Goal: Transaction & Acquisition: Download file/media

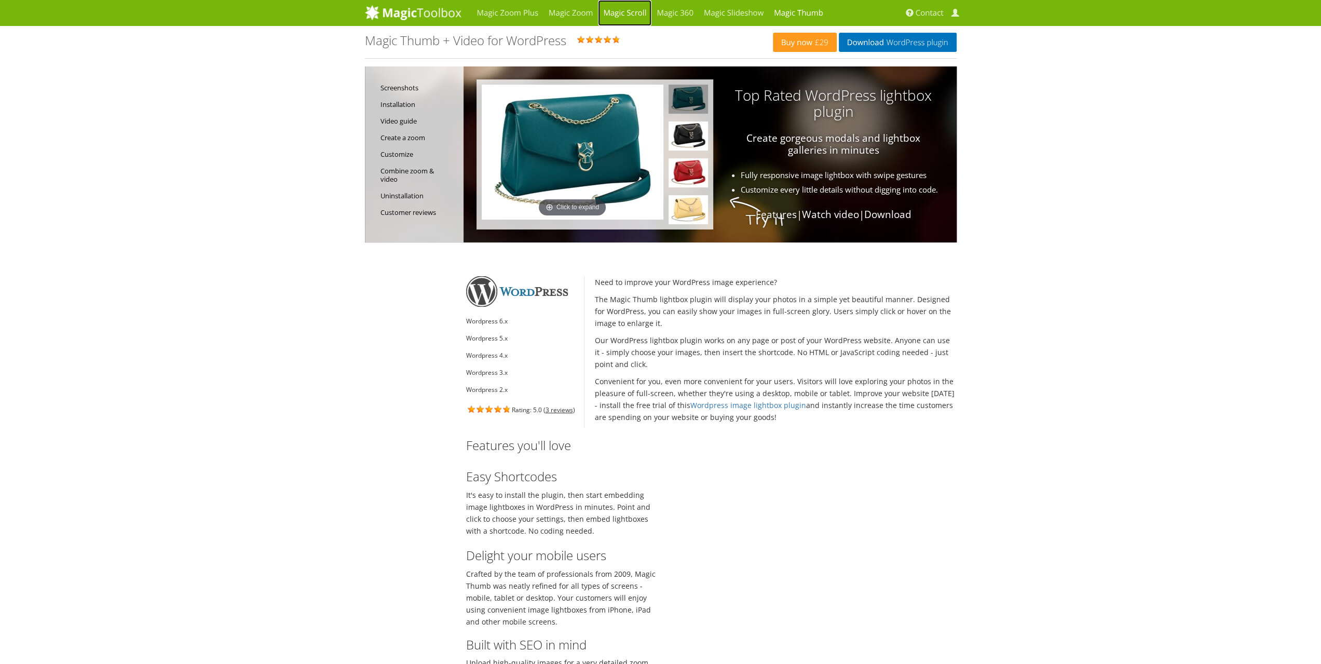
click at [633, 12] on link "Magic Scroll" at bounding box center [624, 13] width 53 height 26
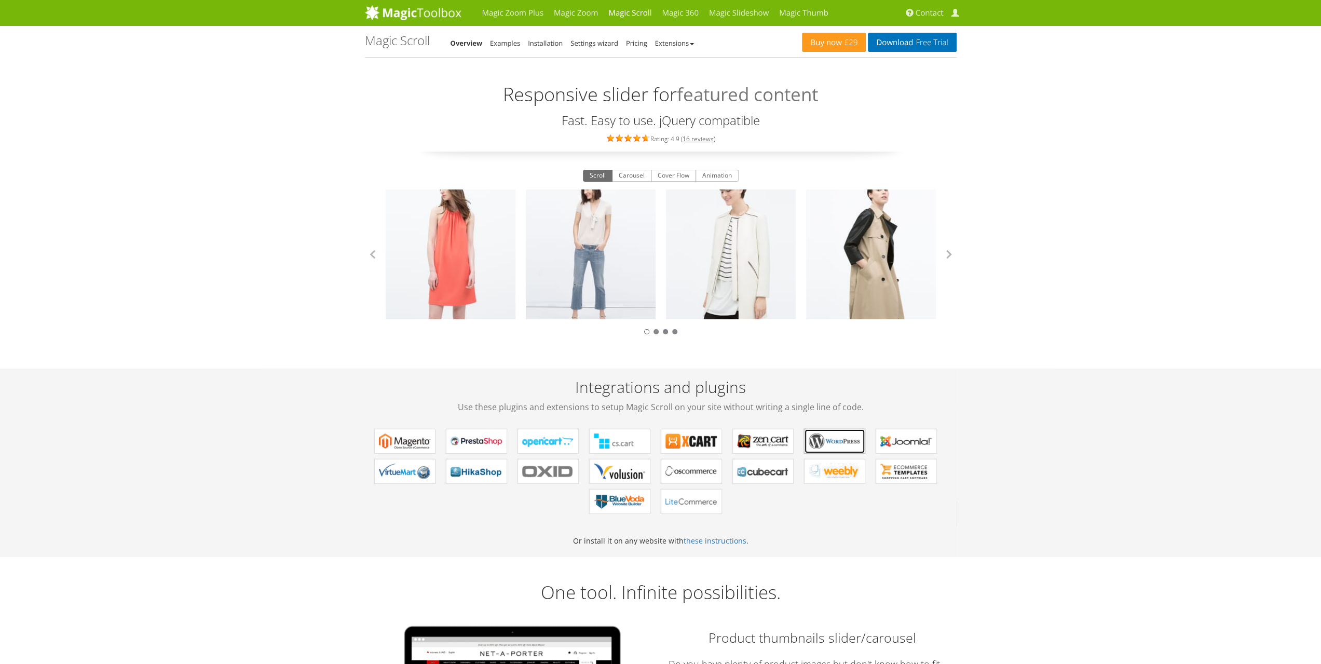
click at [837, 436] on b "Magic Scroll for WordPress" at bounding box center [835, 441] width 52 height 16
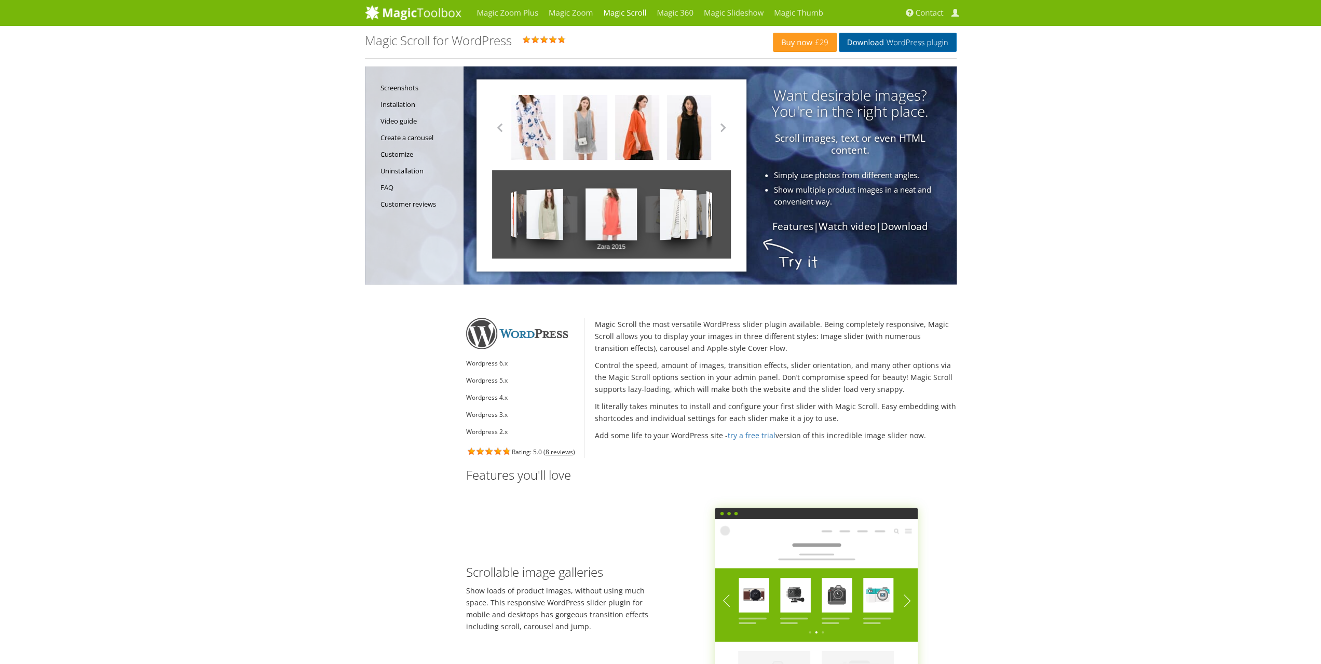
click at [863, 47] on link "Download WordPress plugin" at bounding box center [898, 42] width 118 height 19
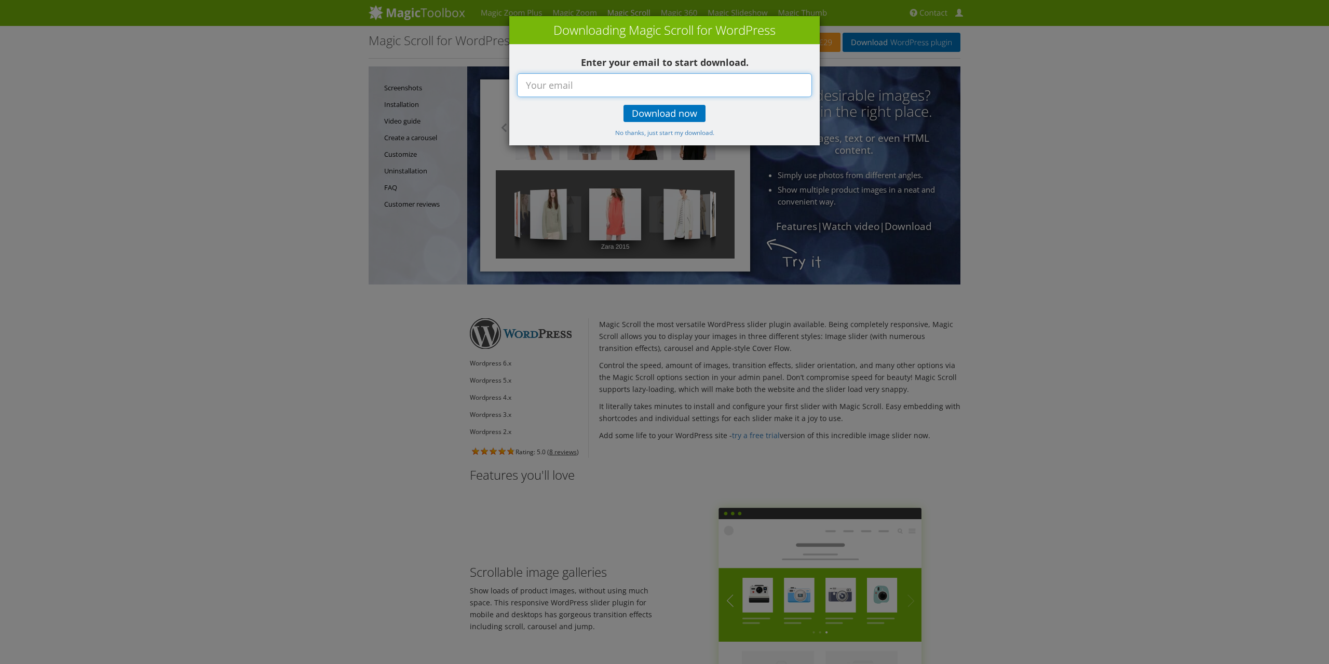
click at [627, 79] on input "text" at bounding box center [664, 85] width 295 height 24
type input "chris.ladner@gmail.com"
click at [682, 117] on span "Download now" at bounding box center [664, 114] width 65 height 8
